Goal: Task Accomplishment & Management: Use online tool/utility

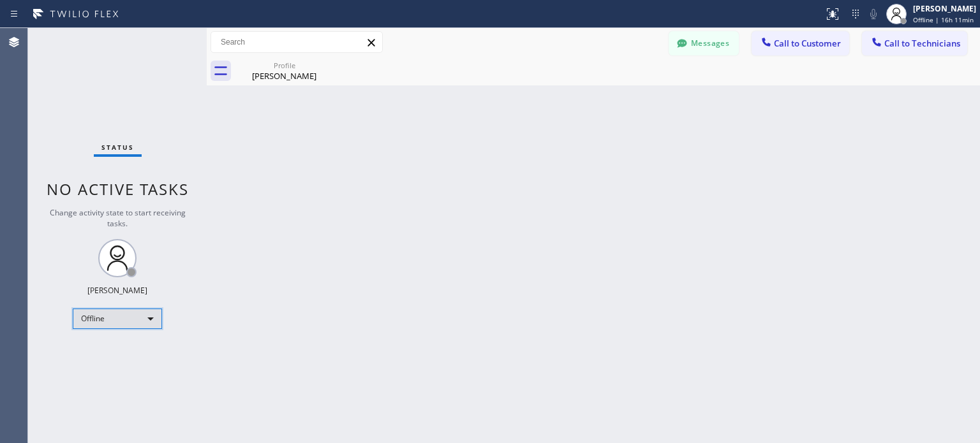
click at [128, 319] on div "Offline" at bounding box center [117, 319] width 89 height 20
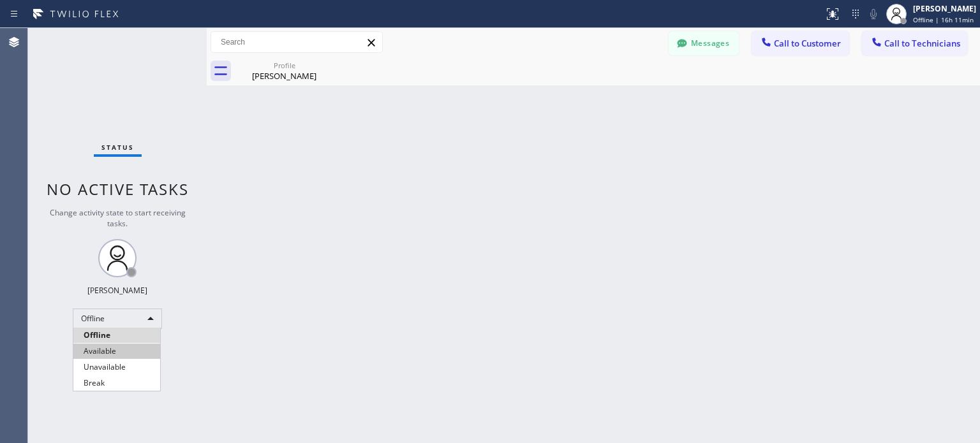
click at [135, 354] on li "Available" at bounding box center [116, 351] width 87 height 15
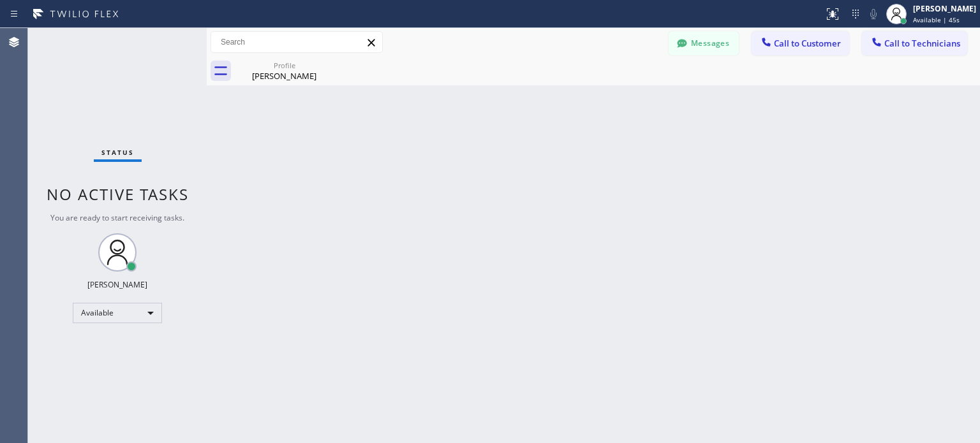
click at [247, 344] on div "Back to Dashboard Change Sender ID Customers Technicians [PERSON_NAME] Lead [DA…" at bounding box center [593, 235] width 773 height 415
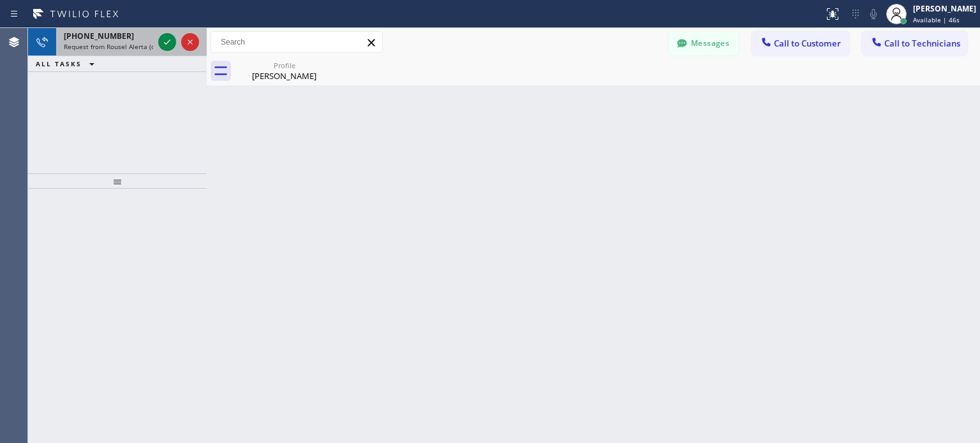
click at [170, 33] on div at bounding box center [179, 42] width 46 height 28
click at [159, 37] on icon at bounding box center [166, 41] width 15 height 15
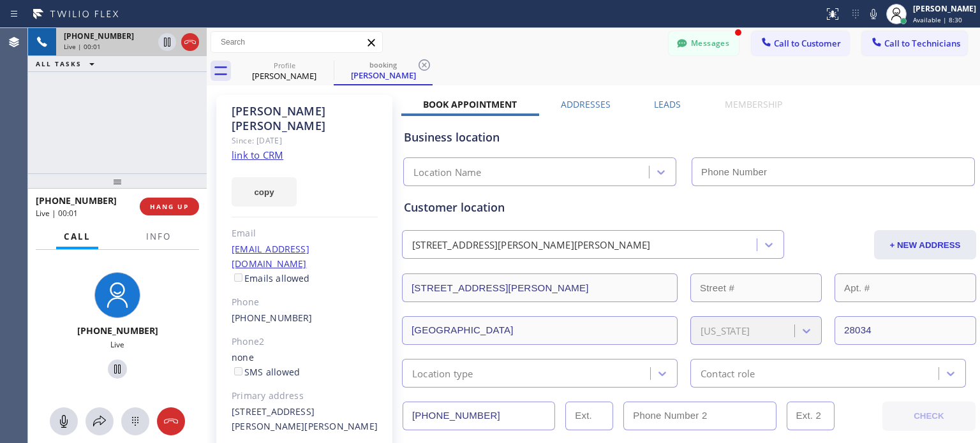
type input "[PHONE_NUMBER]"
click at [183, 207] on span "HANG UP" at bounding box center [169, 206] width 39 height 9
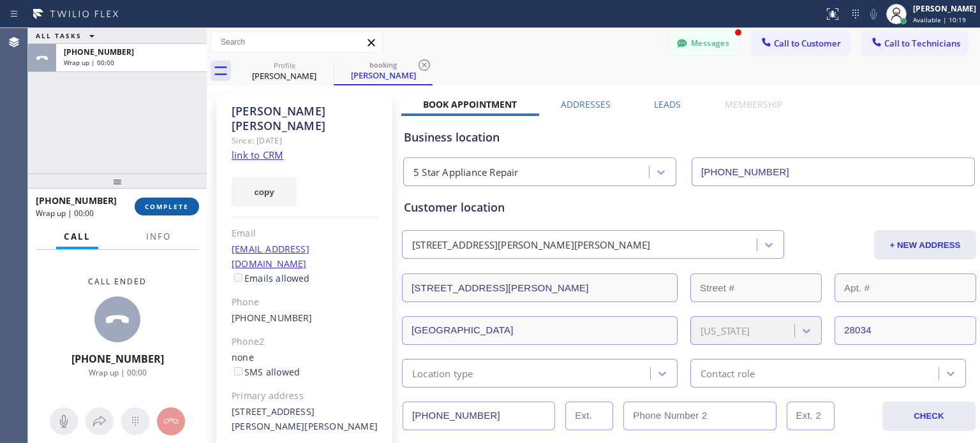
click at [183, 207] on span "COMPLETE" at bounding box center [167, 206] width 44 height 9
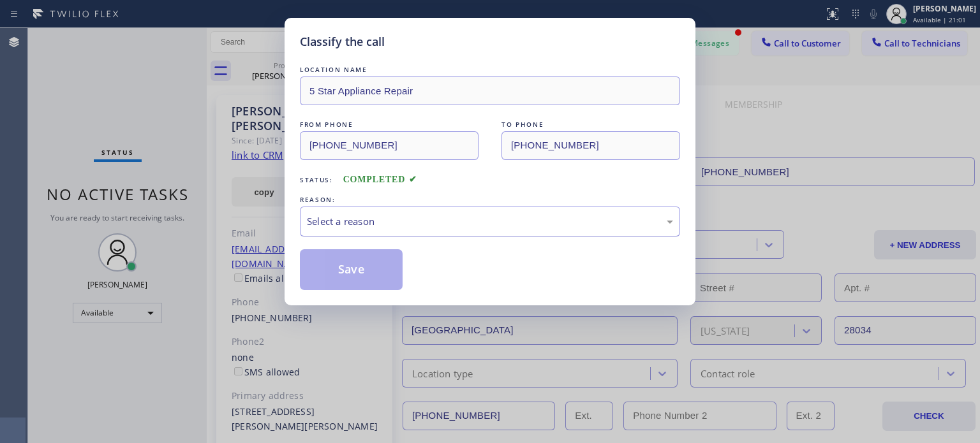
click at [352, 221] on div "Select a reason" at bounding box center [490, 221] width 366 height 15
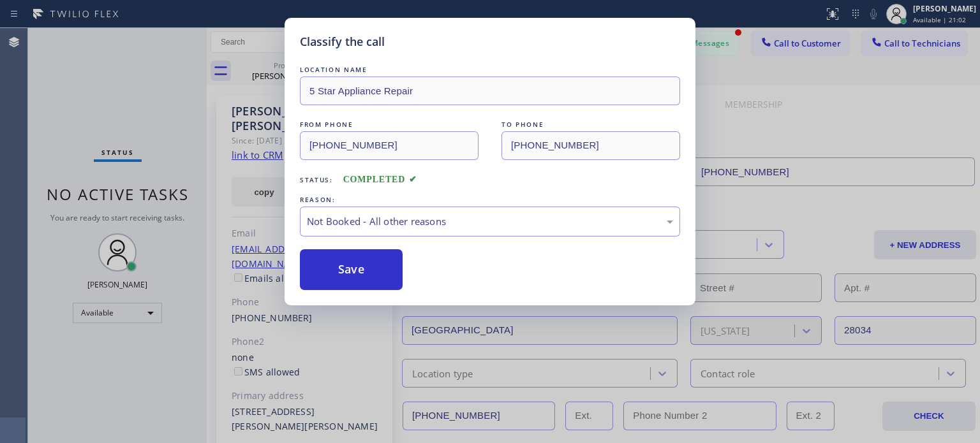
click at [355, 265] on button "Save" at bounding box center [351, 269] width 103 height 41
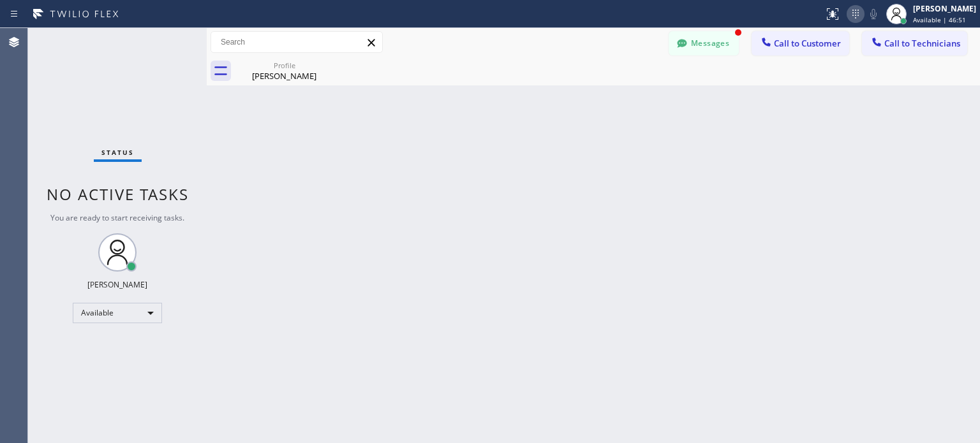
click at [849, 14] on icon at bounding box center [855, 13] width 15 height 15
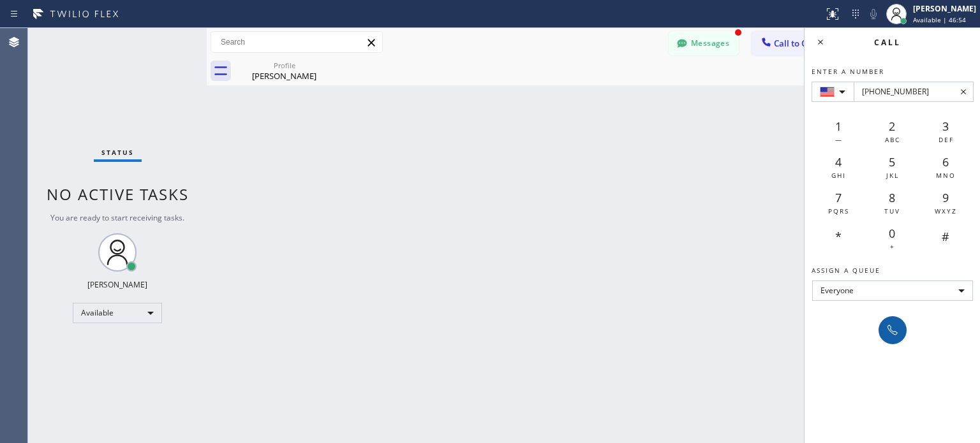
type input "[PHONE_NUMBER]"
click at [887, 328] on icon at bounding box center [892, 330] width 15 height 15
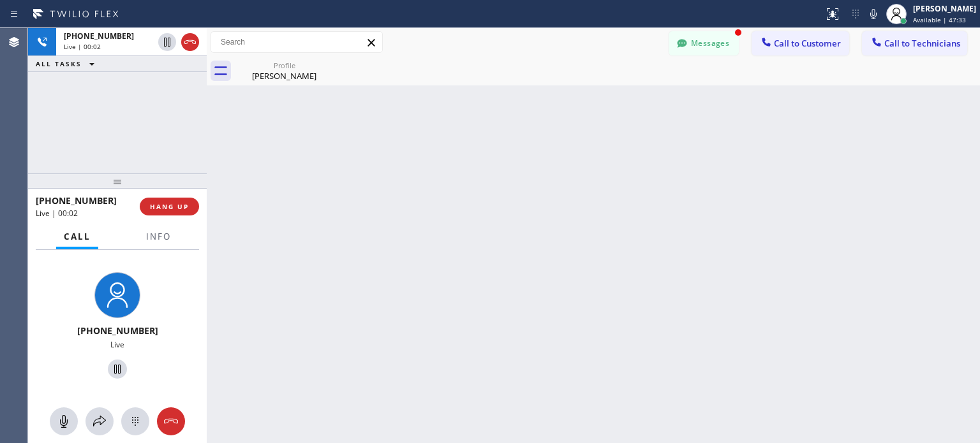
click at [182, 189] on div at bounding box center [117, 180] width 179 height 15
click at [182, 202] on button "HANG UP" at bounding box center [169, 208] width 59 height 18
click at [182, 206] on span "HANG UP" at bounding box center [169, 207] width 39 height 9
